Goal: Information Seeking & Learning: Learn about a topic

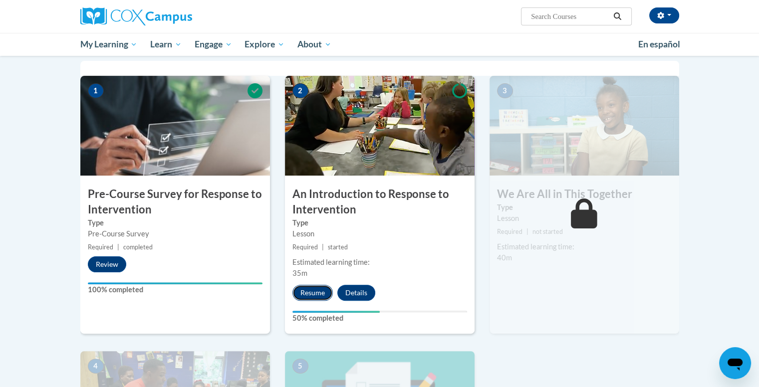
click at [307, 290] on button "Resume" at bounding box center [312, 293] width 40 height 16
